Goal: Information Seeking & Learning: Find specific page/section

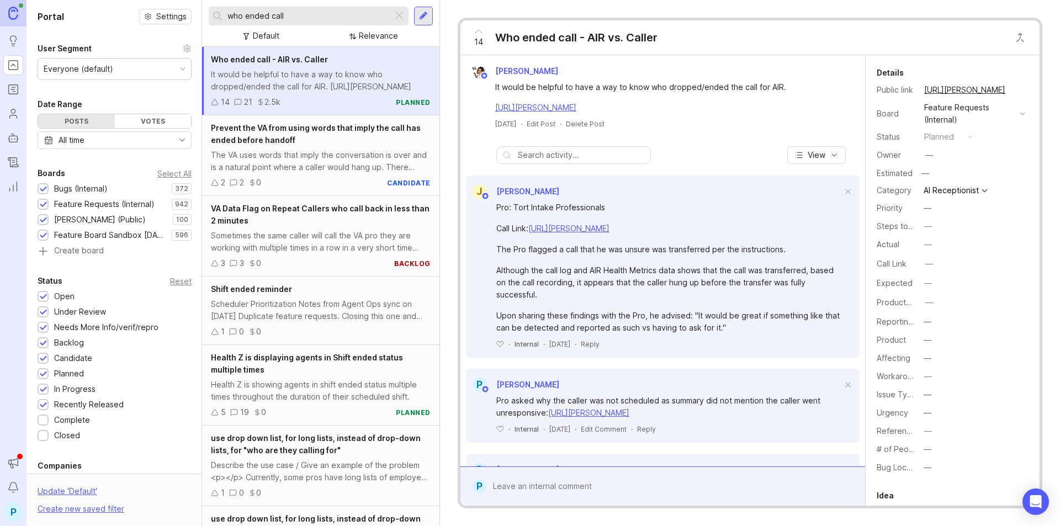
click at [120, 206] on div "Feature Requests (Internal)" at bounding box center [104, 204] width 100 height 12
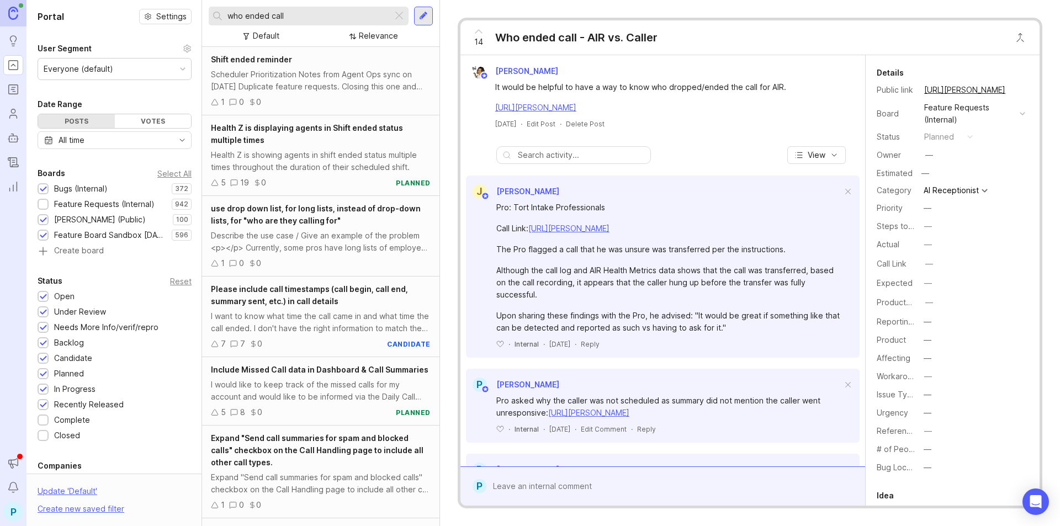
click at [118, 239] on div "Feature Board Sandbox [DATE]" at bounding box center [110, 235] width 112 height 12
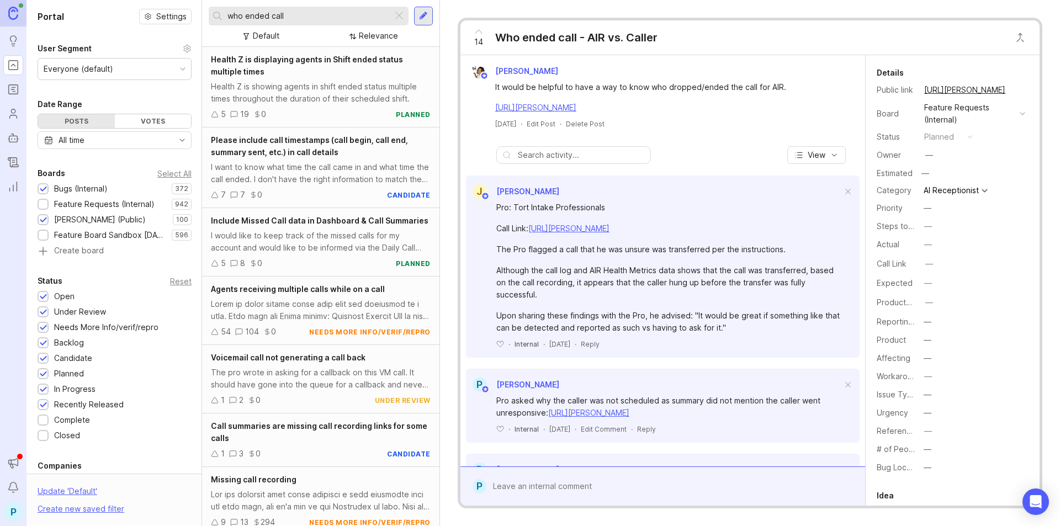
click at [76, 422] on div "Complete" at bounding box center [72, 420] width 36 height 12
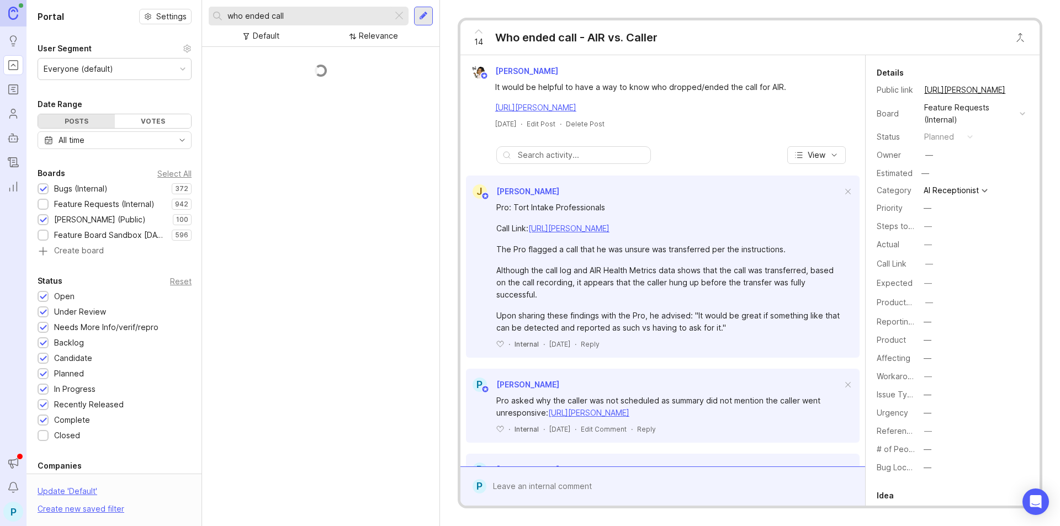
click at [68, 433] on div "Closed" at bounding box center [67, 436] width 26 height 12
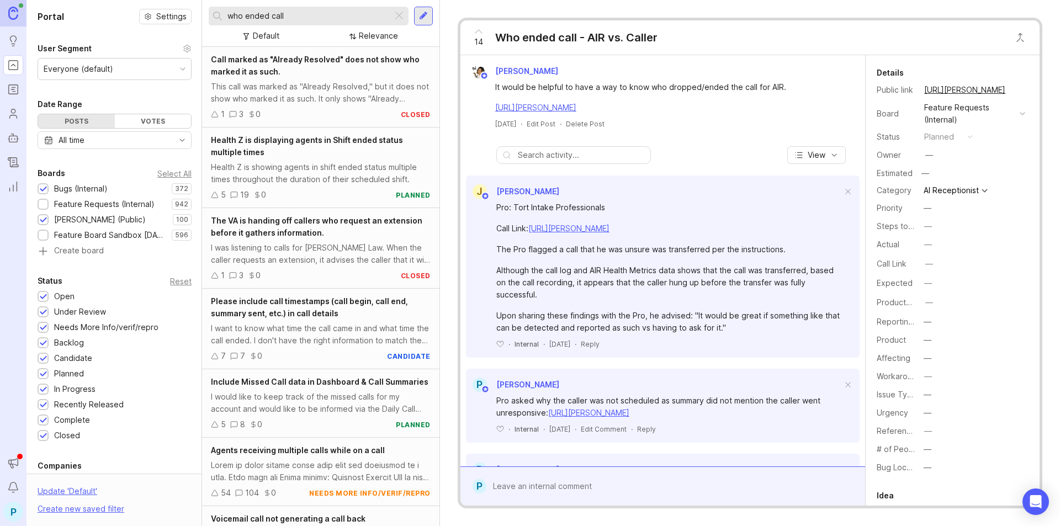
drag, startPoint x: 310, startPoint y: 14, endPoint x: 187, endPoint y: 22, distance: 123.4
click at [187, 22] on div "Portal Settings User Segment Everyone (default) Date Range Posts Votes All time…" at bounding box center [544, 263] width 1034 height 526
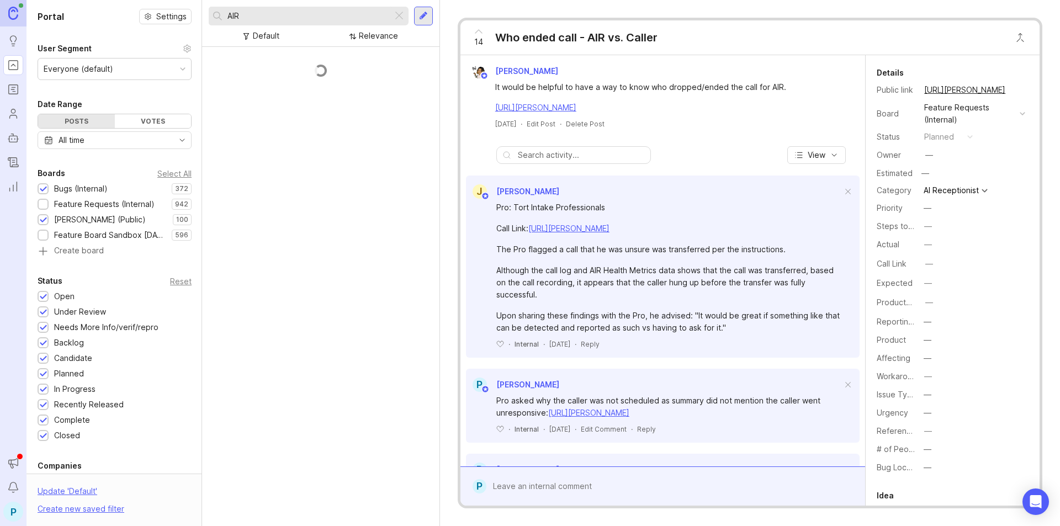
type input "AIR"
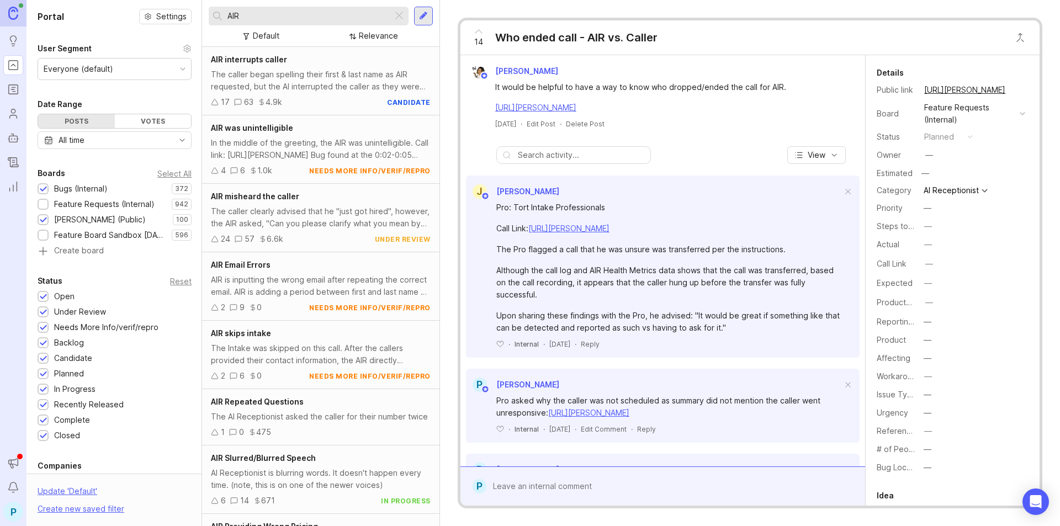
click at [301, 76] on div "The caller began spelling their first & last name as AIR requested, but the AI …" at bounding box center [321, 80] width 220 height 24
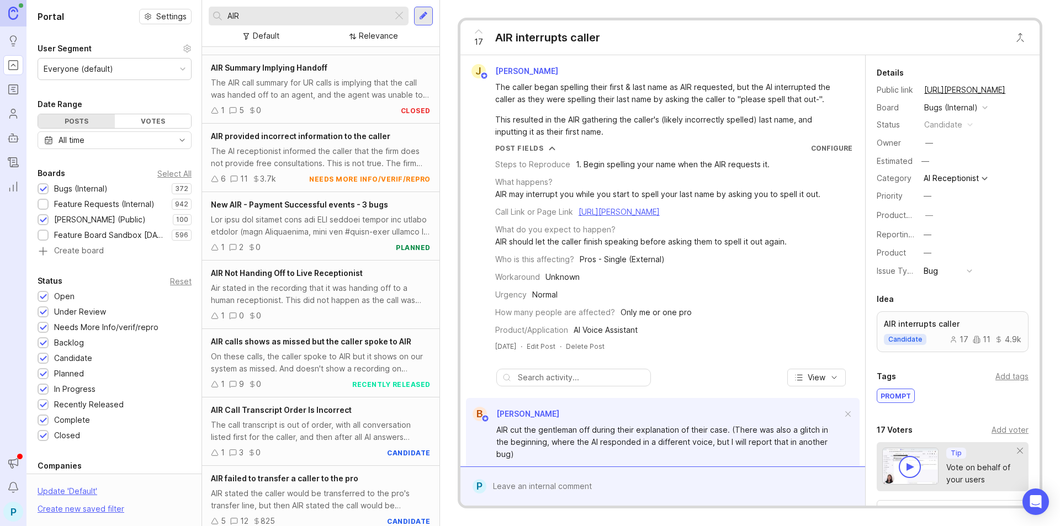
scroll to position [3796, 0]
